Goal: Transaction & Acquisition: Purchase product/service

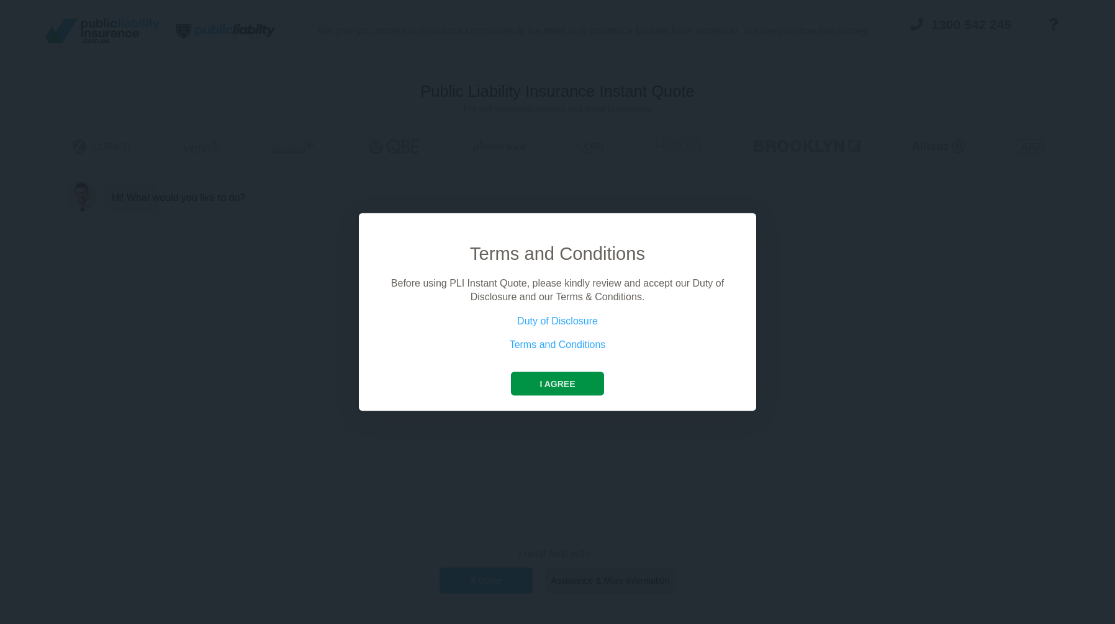
click at [554, 380] on button "I agree" at bounding box center [557, 384] width 92 height 24
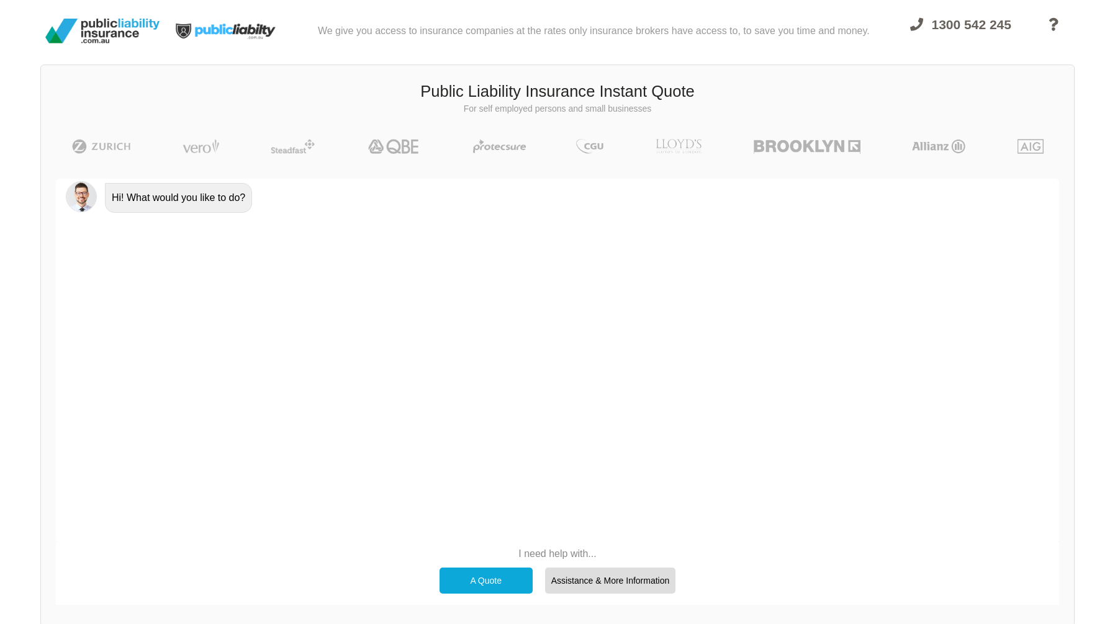
click at [470, 575] on div "A Quote" at bounding box center [485, 581] width 93 height 26
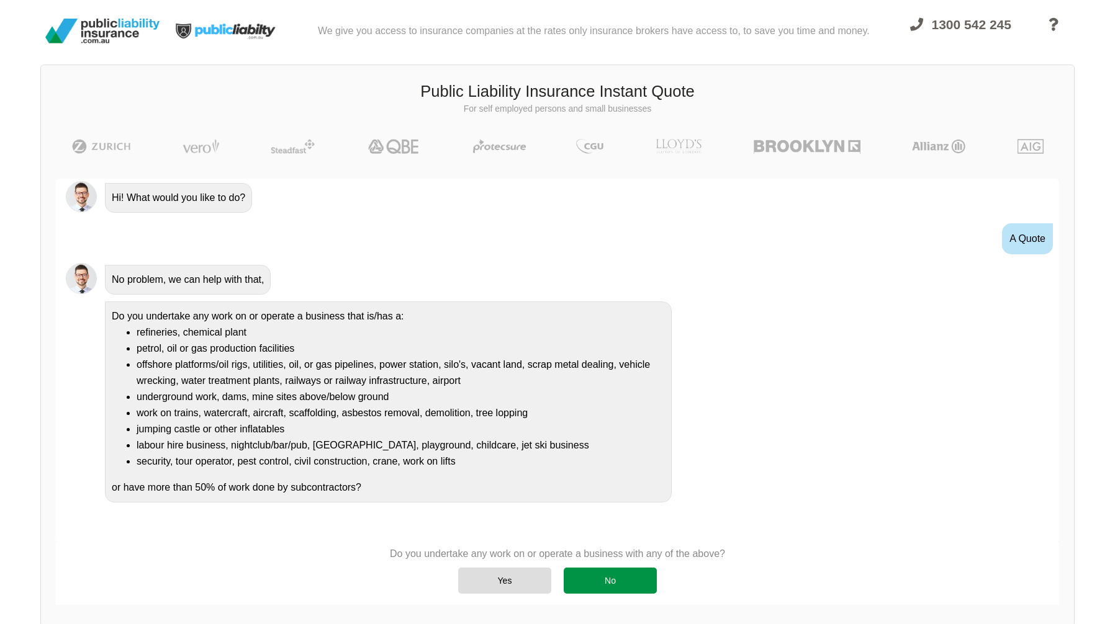
click at [611, 583] on div "No" at bounding box center [610, 581] width 93 height 26
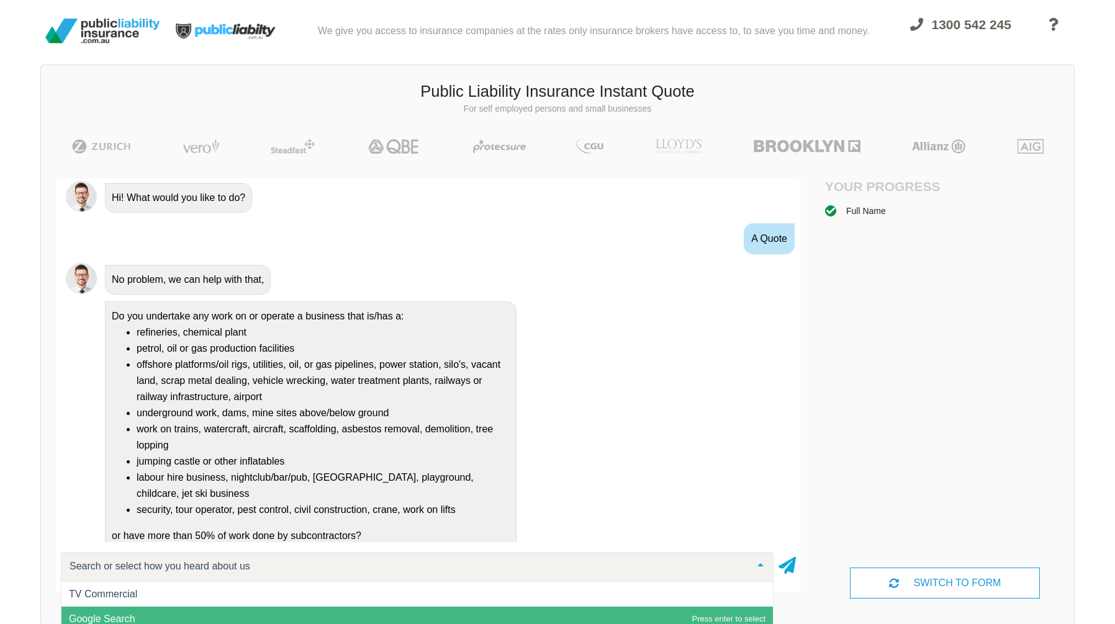
click at [433, 613] on span "Google Search" at bounding box center [416, 619] width 711 height 25
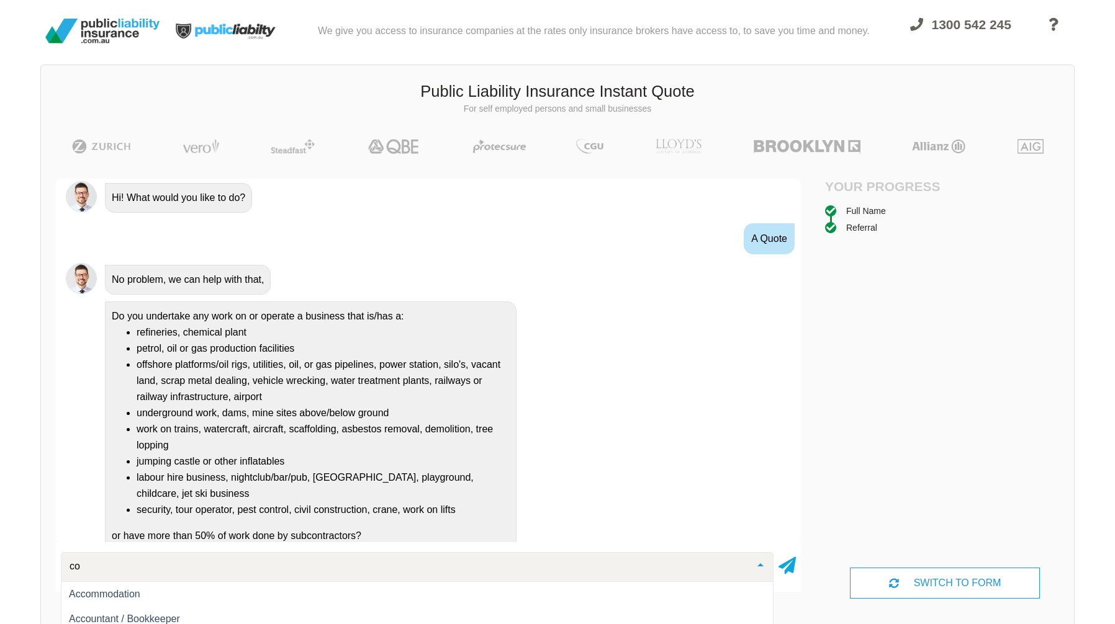
type input "c"
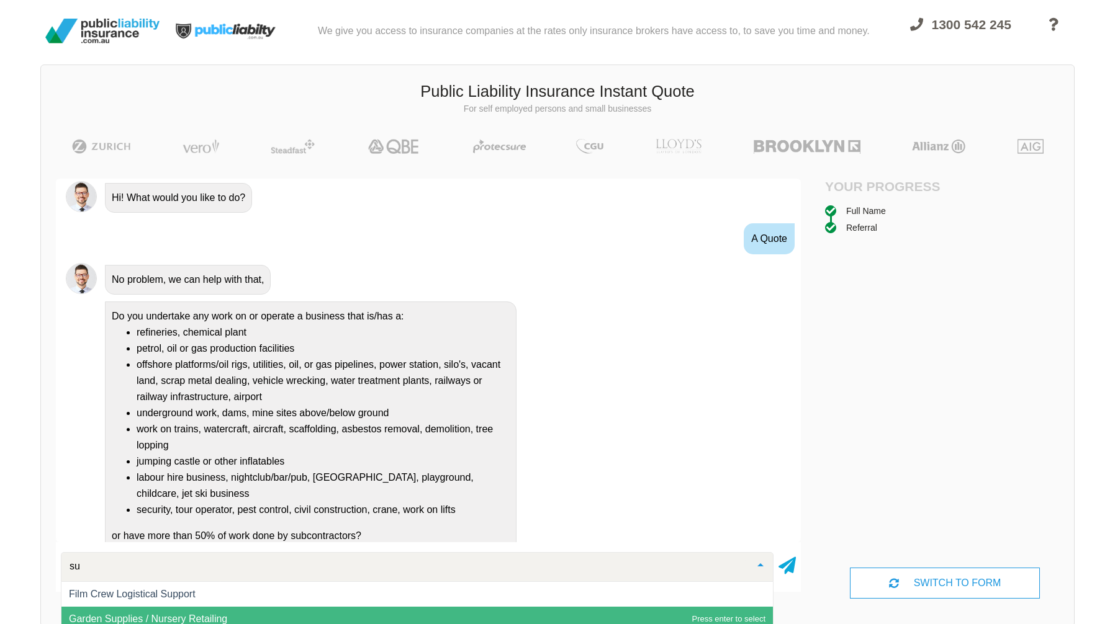
type input "s"
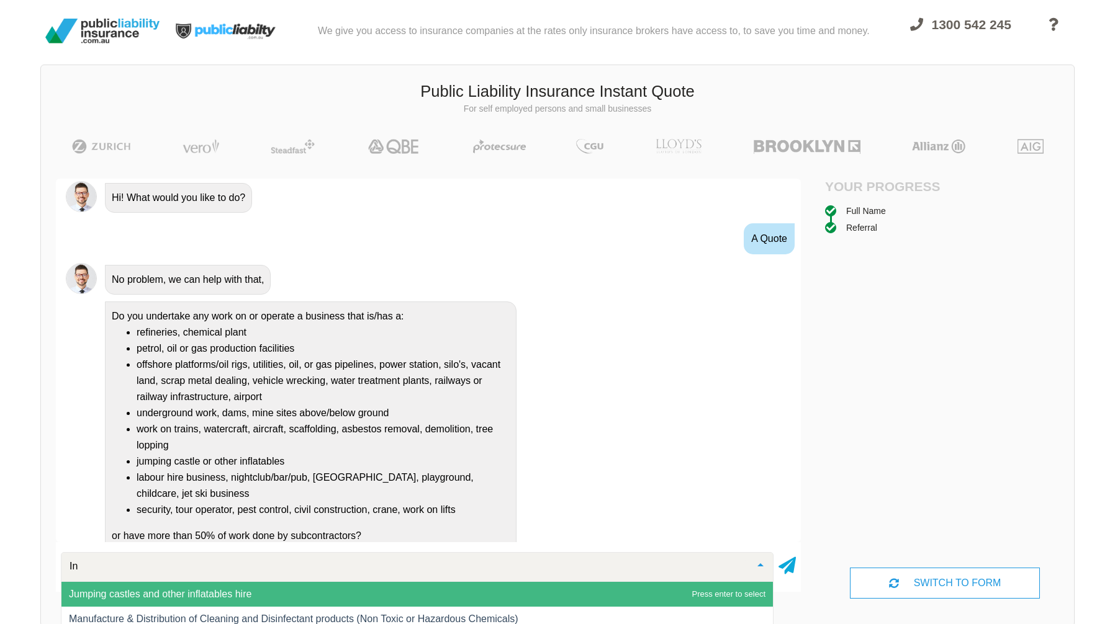
type input "I"
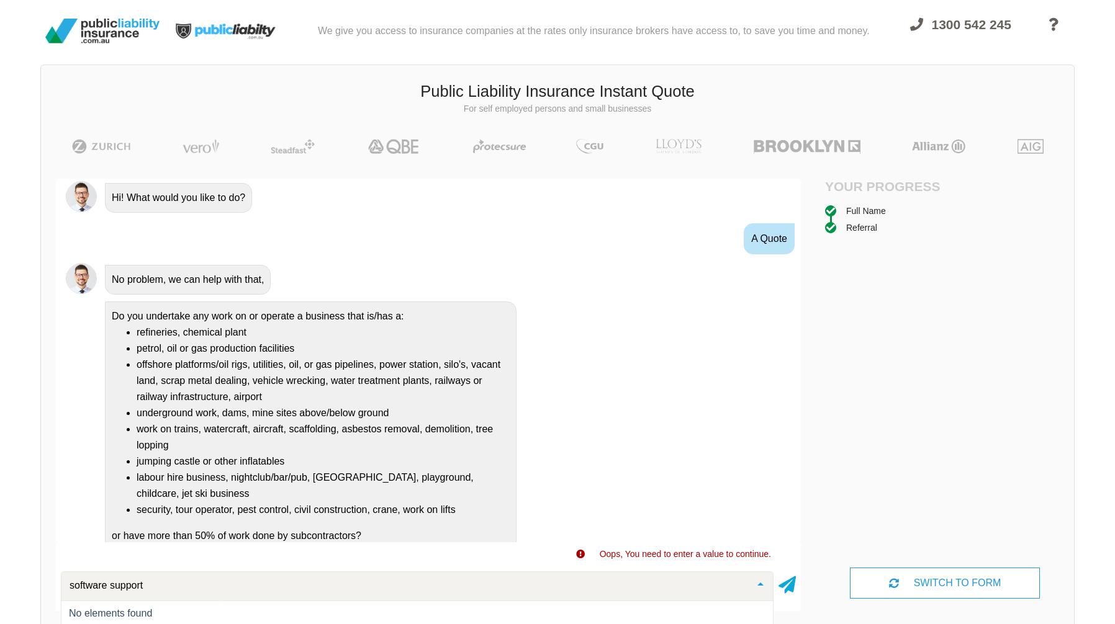
drag, startPoint x: 189, startPoint y: 500, endPoint x: 64, endPoint y: 495, distance: 124.9
click at [64, 572] on div "software support" at bounding box center [417, 587] width 713 height 30
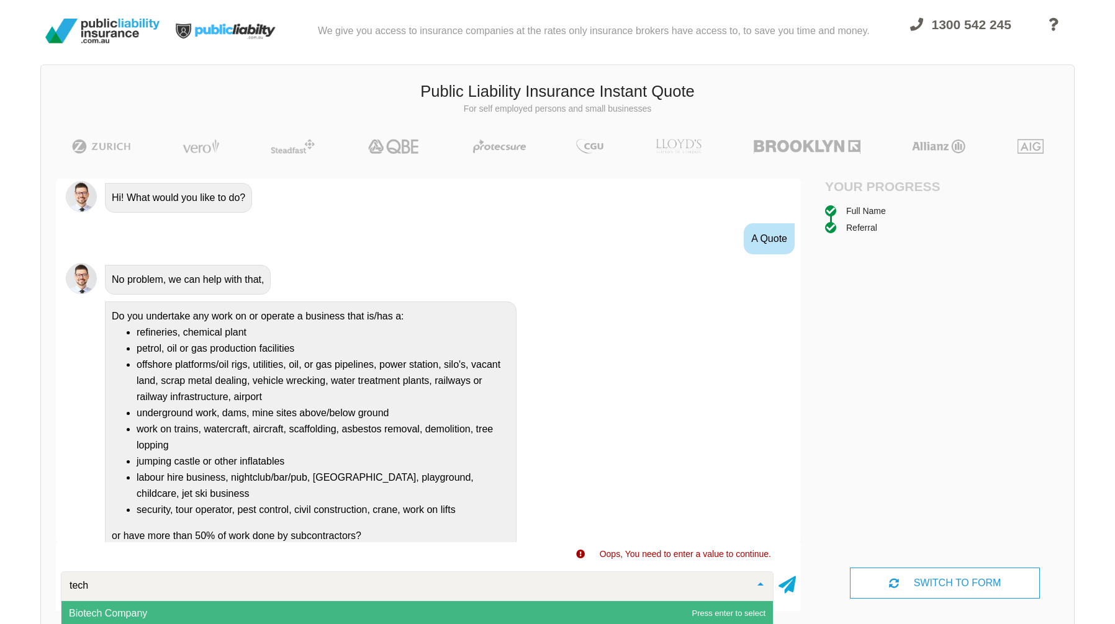
type input "techn"
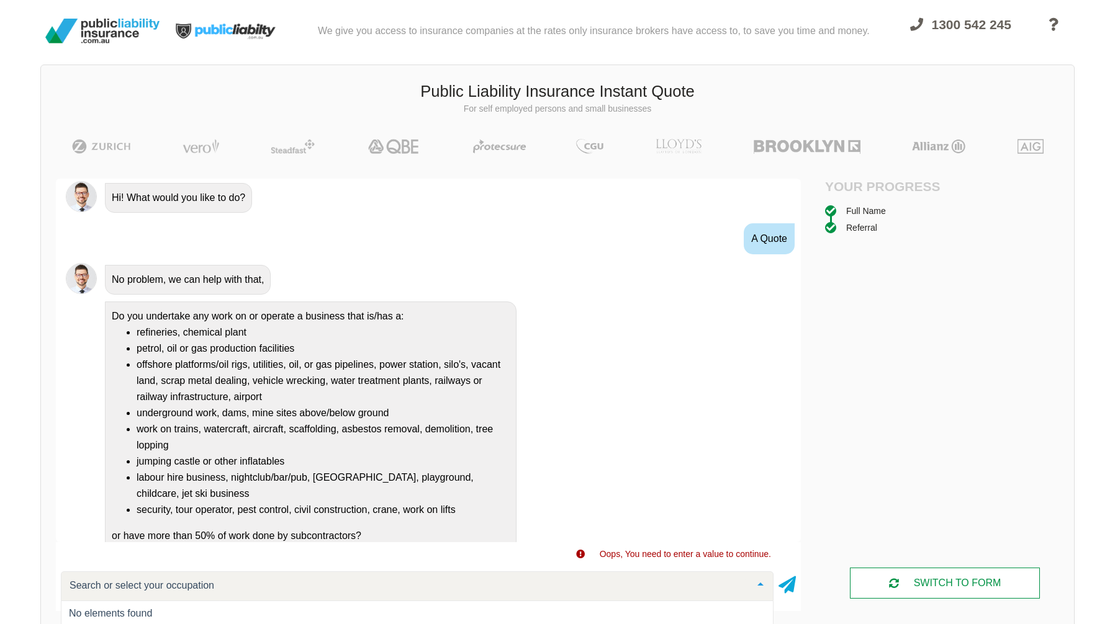
drag, startPoint x: 64, startPoint y: 495, endPoint x: 914, endPoint y: 501, distance: 849.8
click at [914, 568] on div "SWITCH TO FORM" at bounding box center [945, 583] width 190 height 31
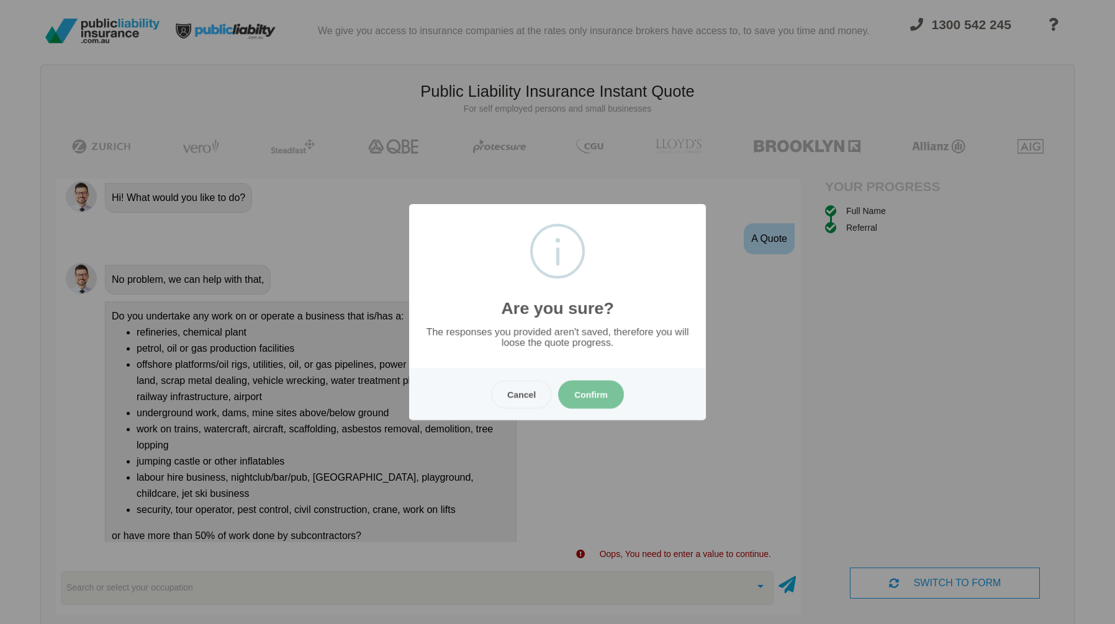
click at [579, 398] on button "Confirm" at bounding box center [591, 394] width 66 height 29
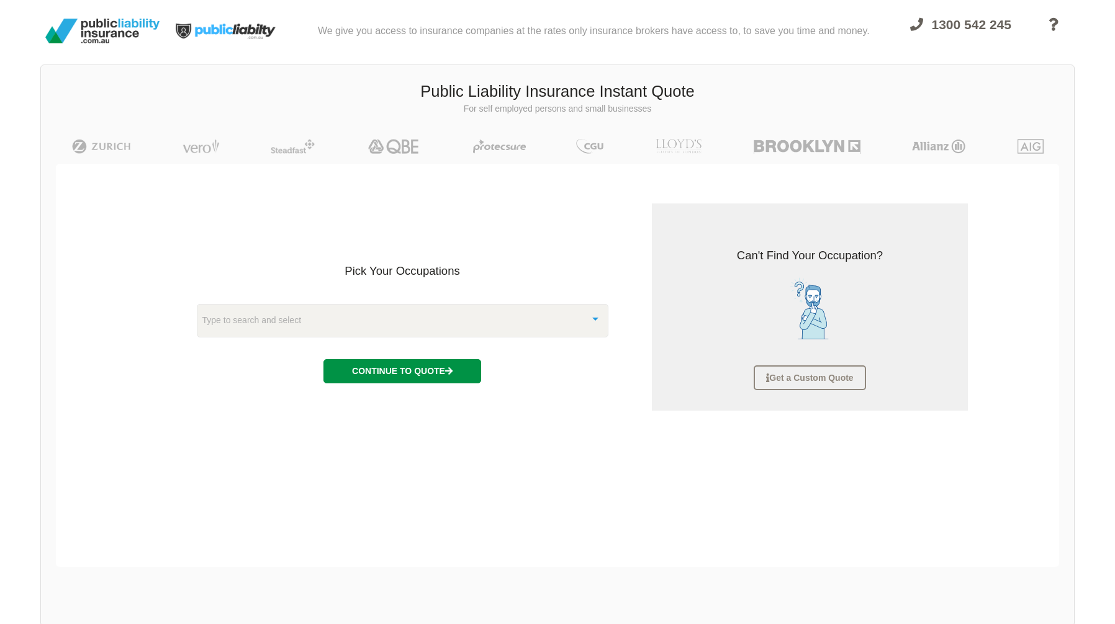
click at [400, 359] on button "Continue to Quote" at bounding box center [402, 371] width 158 height 24
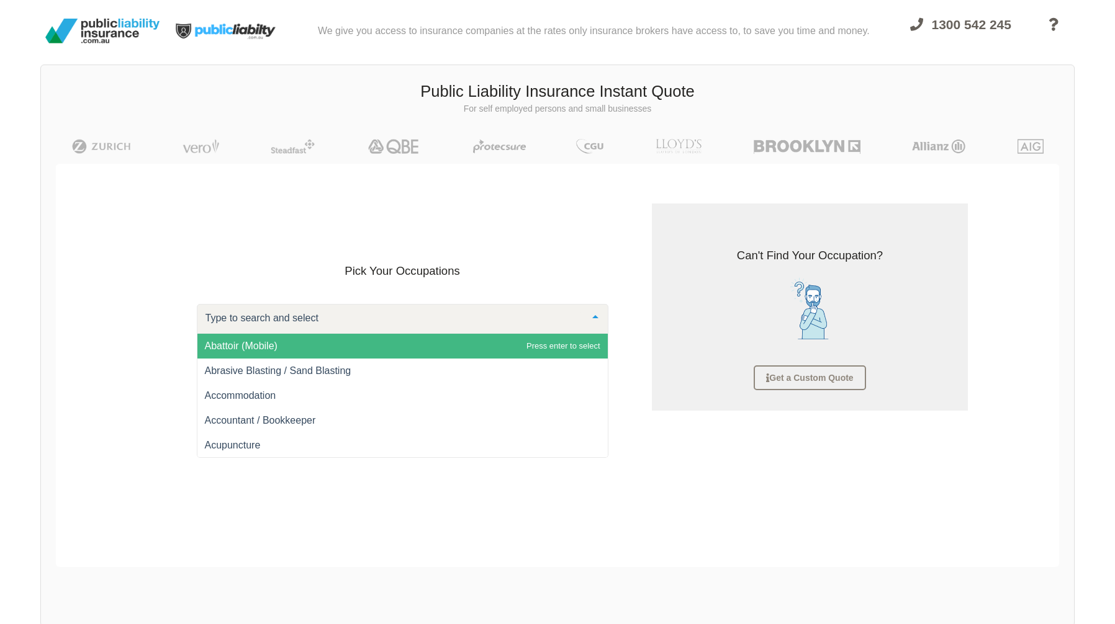
click at [339, 304] on div at bounding box center [403, 319] width 412 height 30
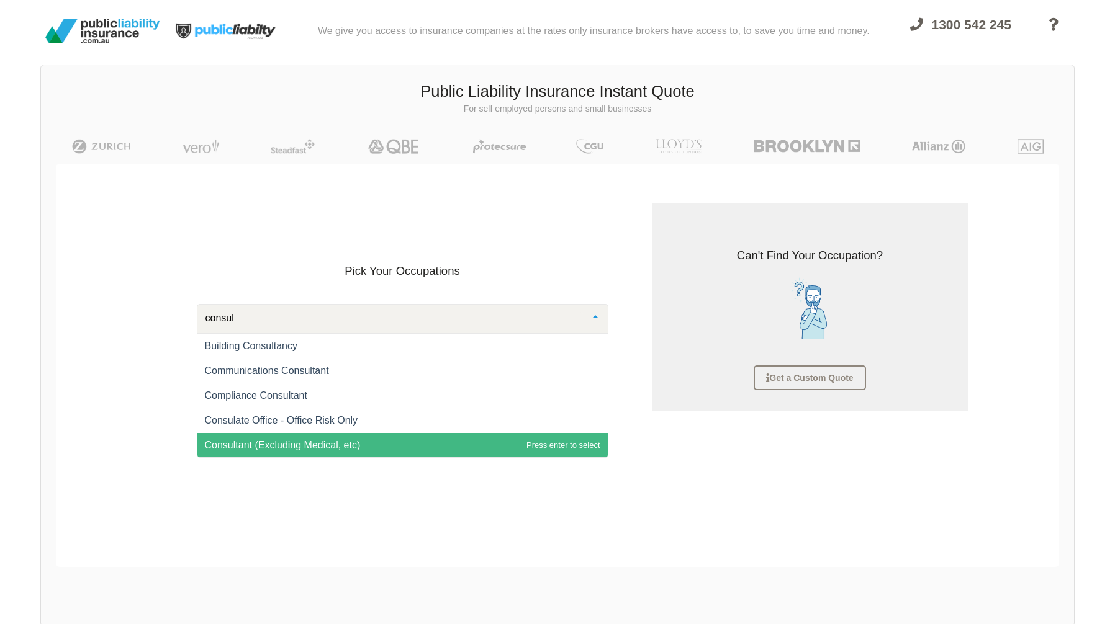
type input "consult"
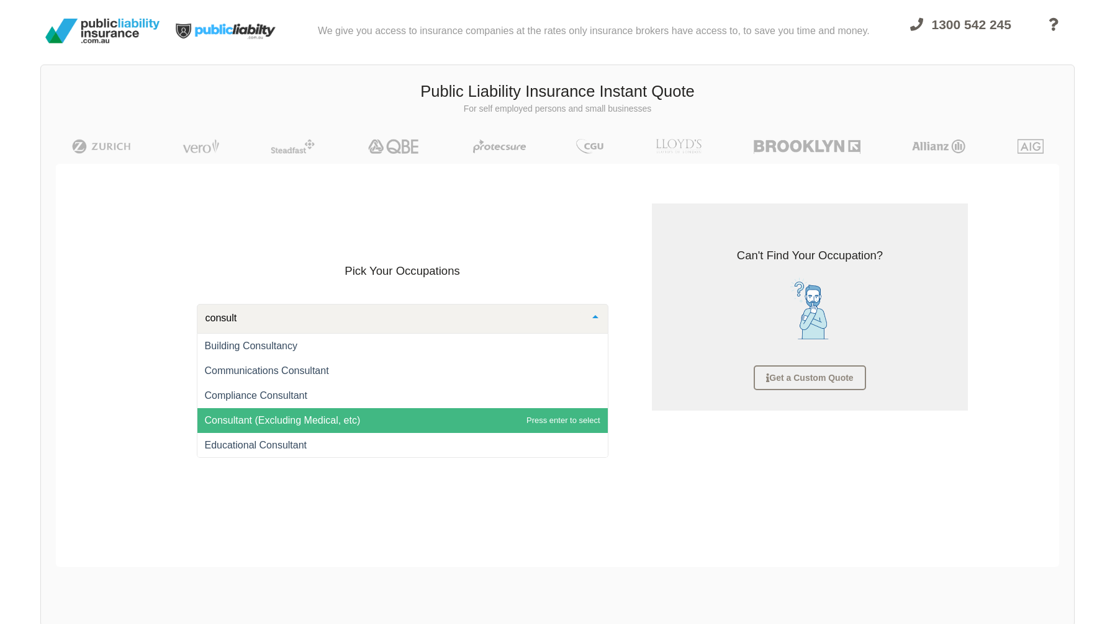
click at [366, 408] on span "Consultant (Excluding Medical, etc)" at bounding box center [402, 420] width 410 height 25
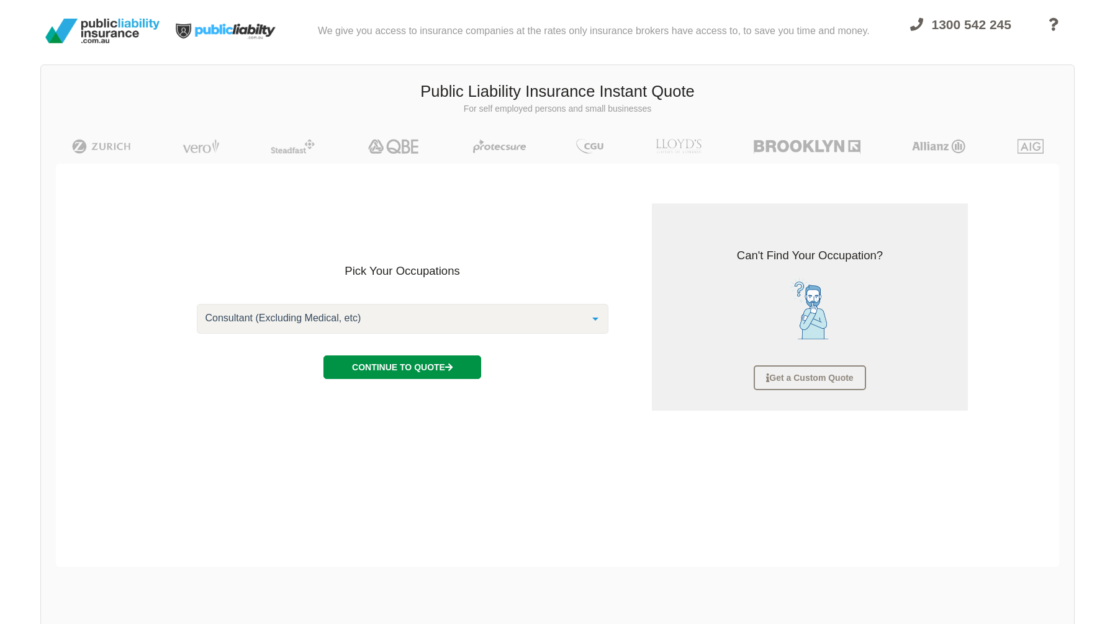
click at [381, 356] on button "Continue to Quote" at bounding box center [402, 368] width 158 height 24
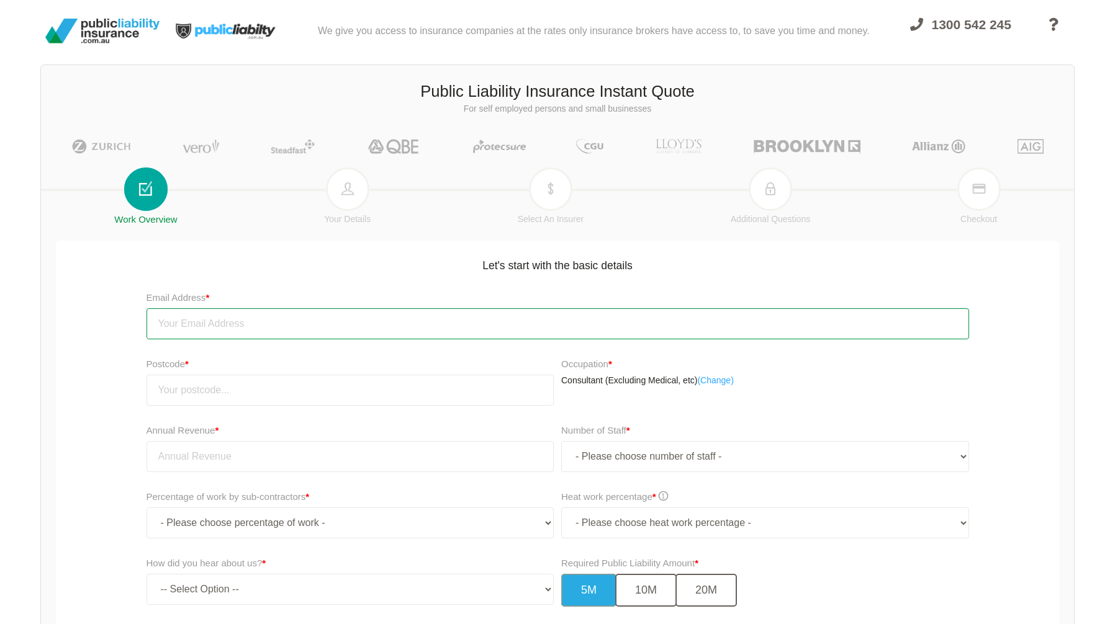
type input "[PERSON_NAME][EMAIL_ADDRESS][DOMAIN_NAME]"
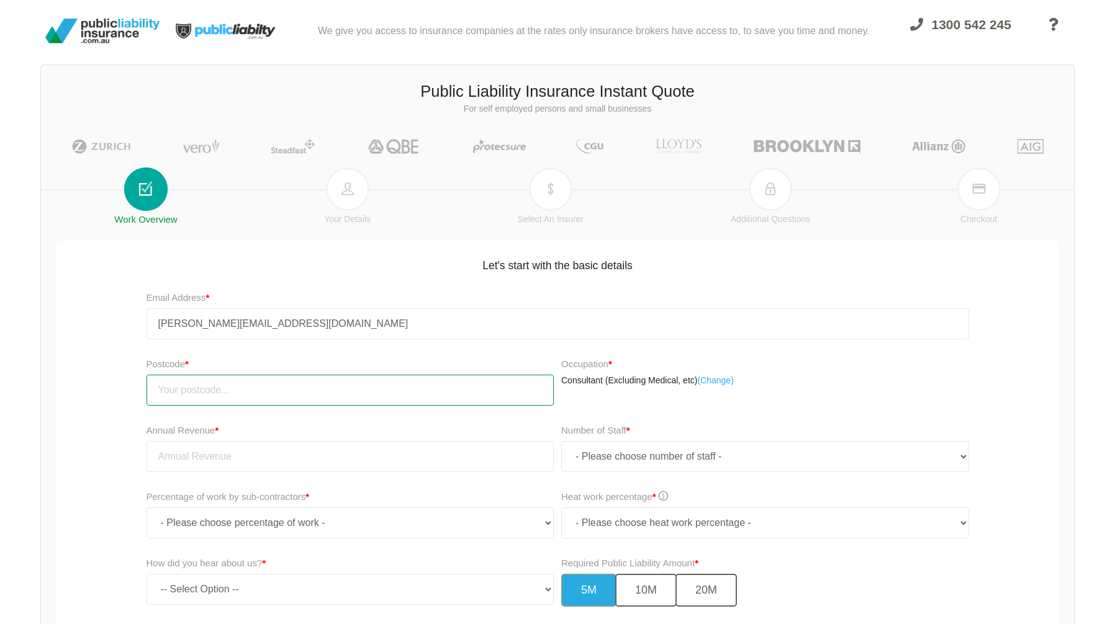
click at [235, 375] on input "number" at bounding box center [350, 390] width 408 height 31
type input "3006"
click at [131, 420] on div "Annual Revenue * Number of Staff * - Please choose number of staff - 1 2 3 4 5 …" at bounding box center [557, 453] width 1009 height 66
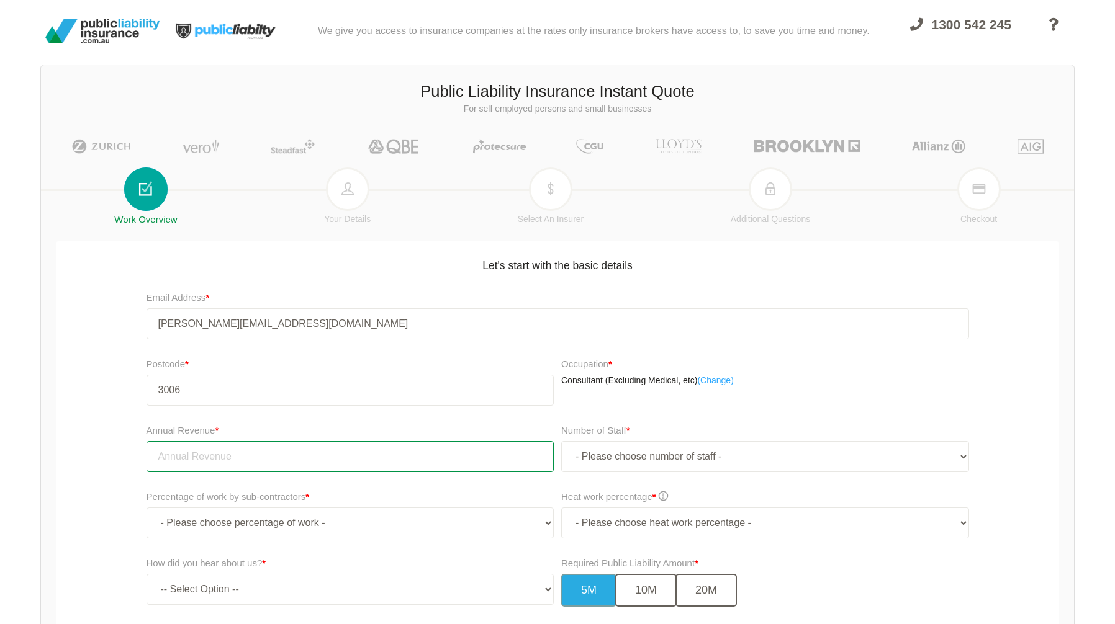
click at [167, 441] on input "tel" at bounding box center [350, 456] width 408 height 31
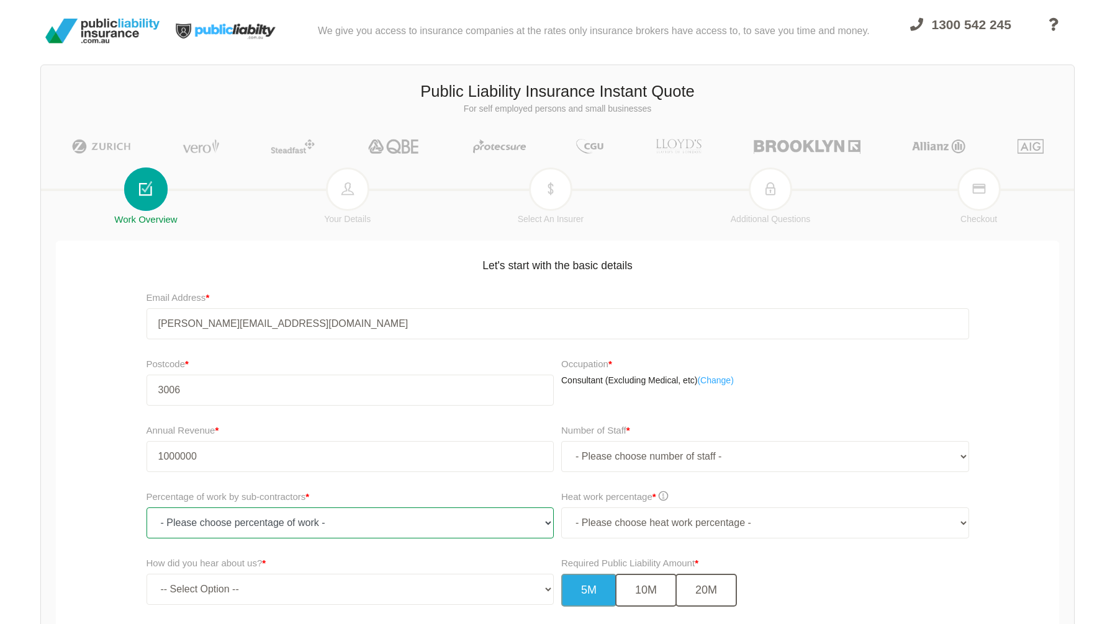
type input "1,000,000.00"
select select "0"
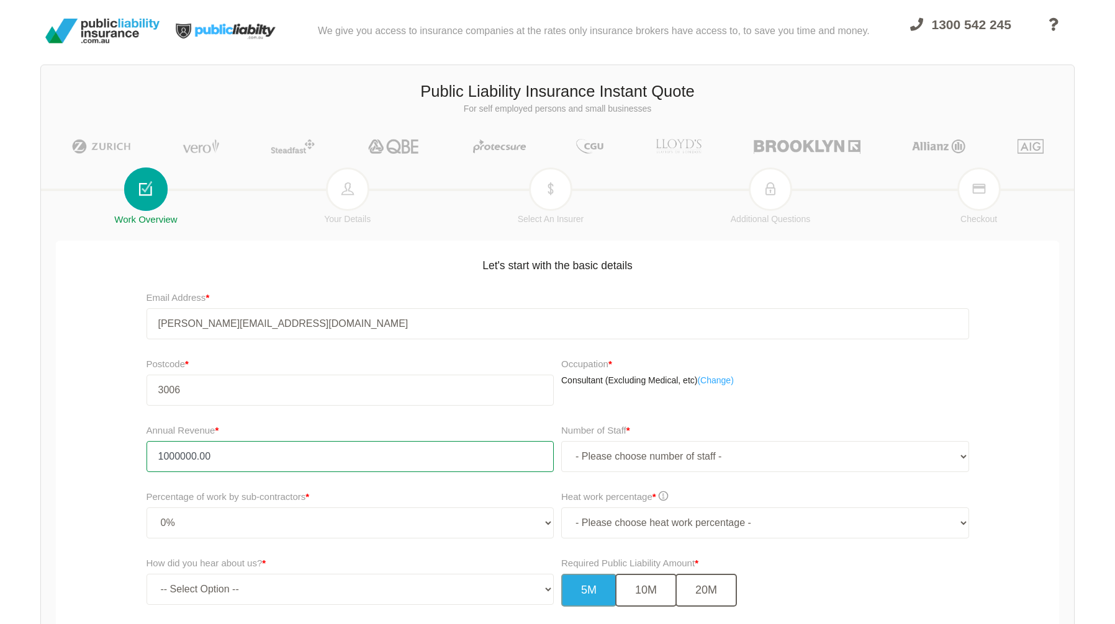
click at [197, 441] on input "1000000.00" at bounding box center [350, 456] width 408 height 31
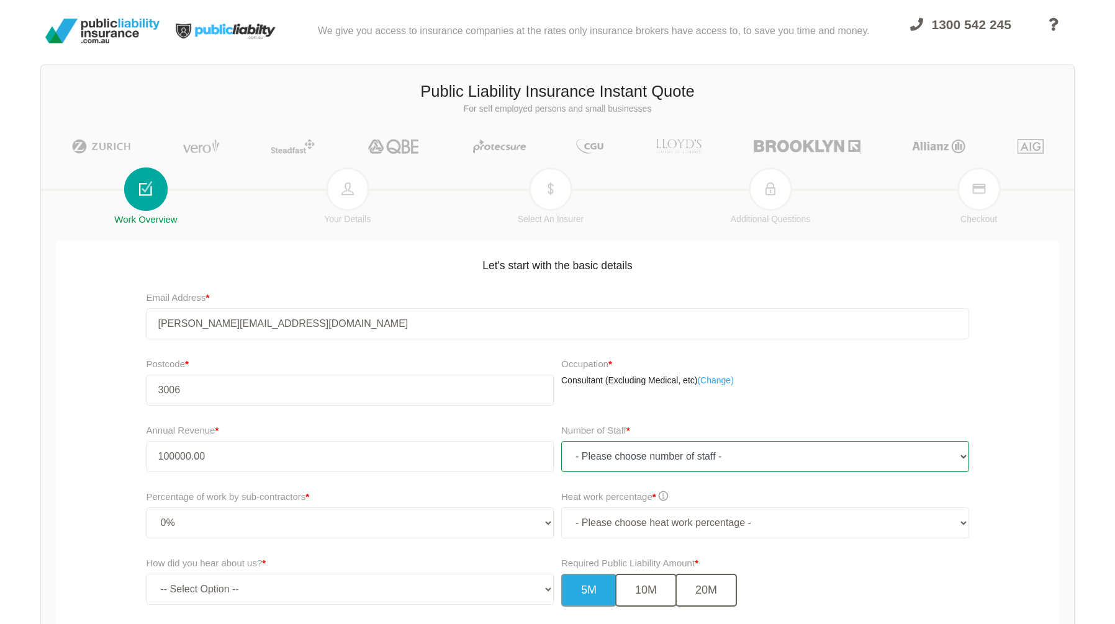
type input "100,000.00"
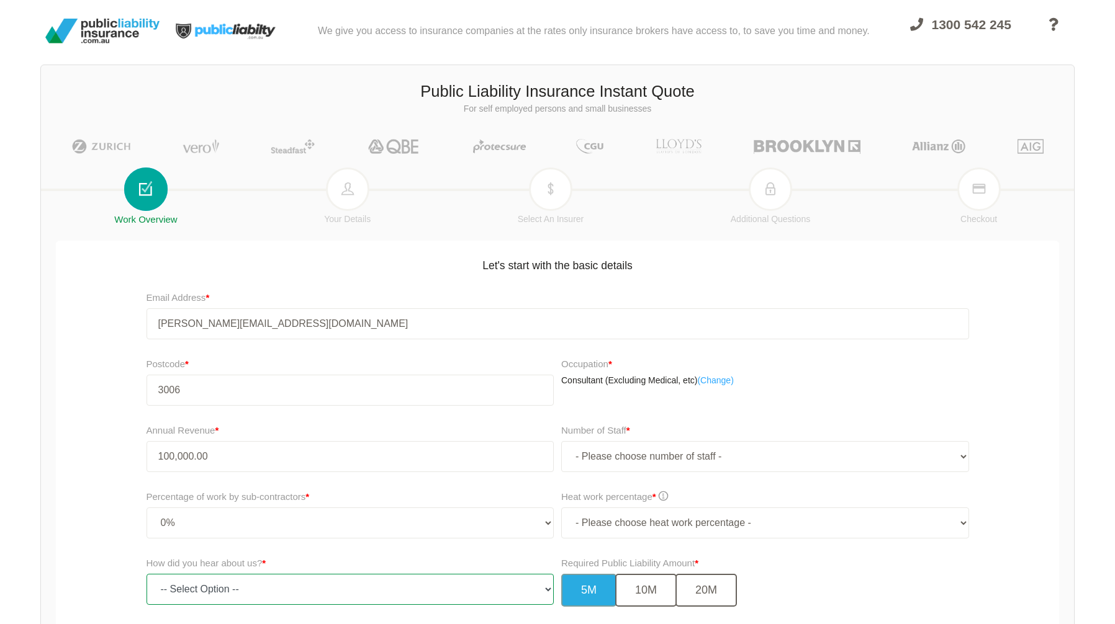
select select "google"
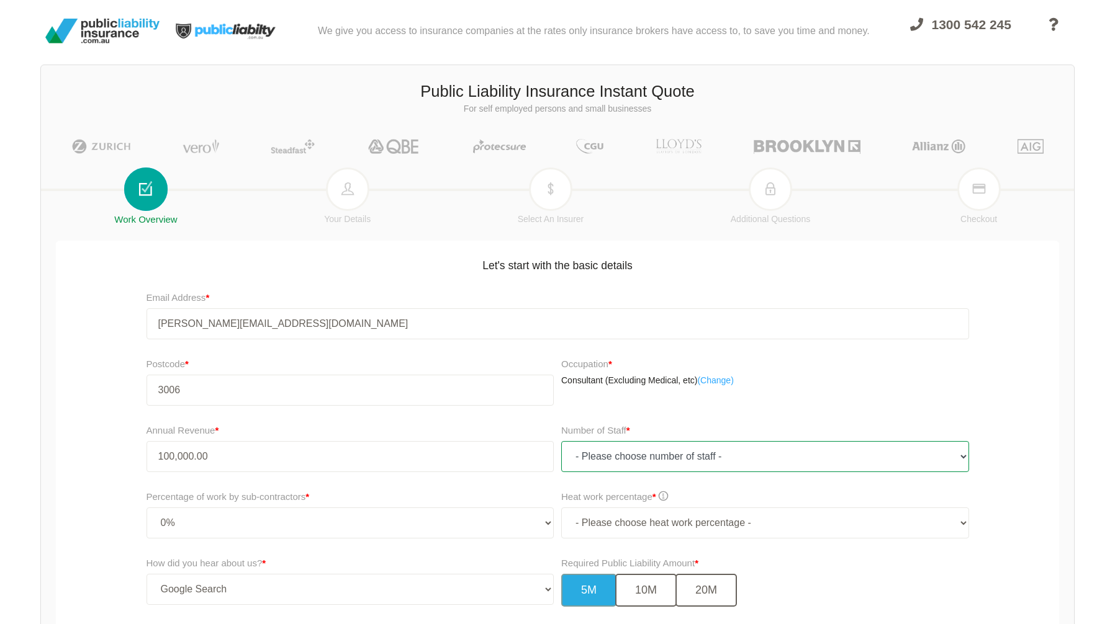
select select "1"
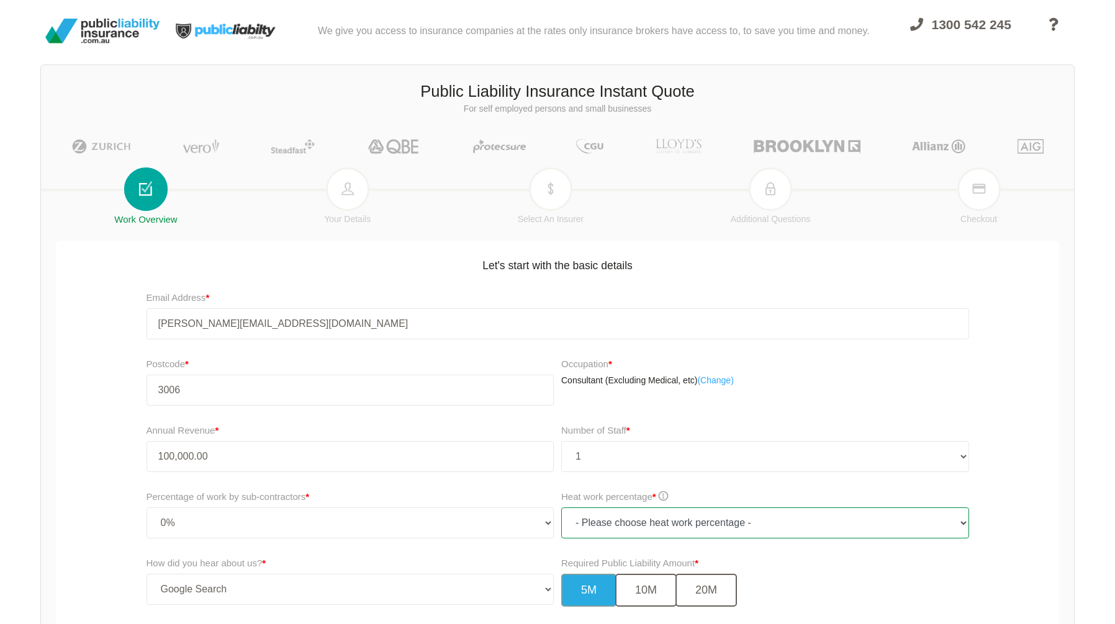
select select "0"
